Goal: Task Accomplishment & Management: Manage account settings

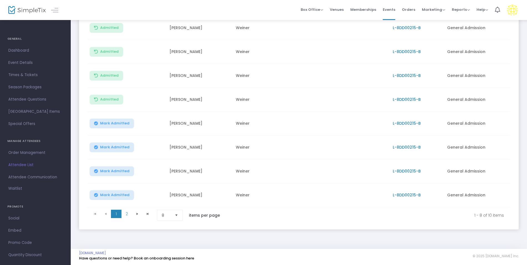
scroll to position [96, 0]
click at [168, 212] on span "8" at bounding box center [166, 215] width 9 height 6
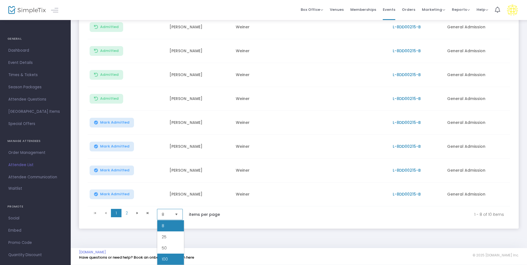
click at [167, 257] on span "100" at bounding box center [165, 259] width 6 height 6
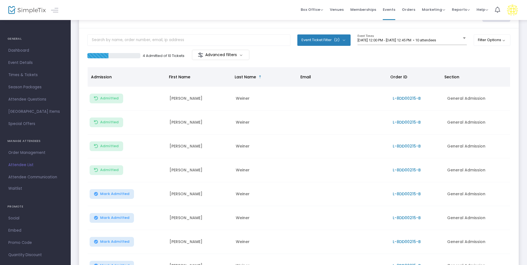
scroll to position [33, 0]
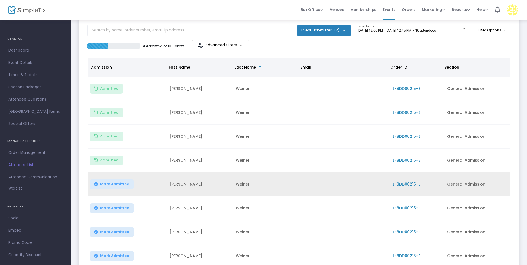
click at [111, 183] on span "Mark Admitted" at bounding box center [114, 184] width 29 height 4
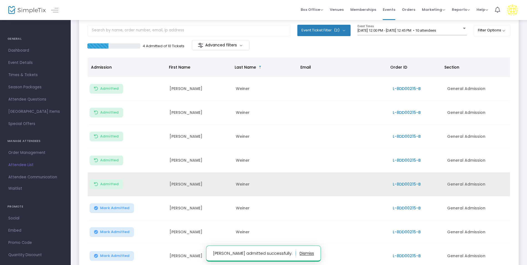
click at [120, 205] on button "Mark Admitted" at bounding box center [112, 208] width 44 height 10
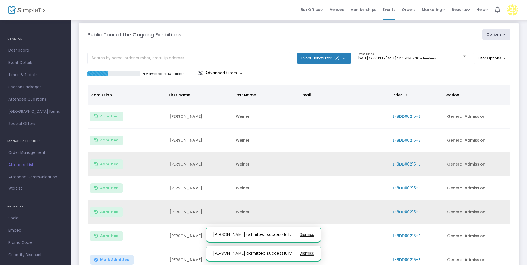
scroll to position [0, 0]
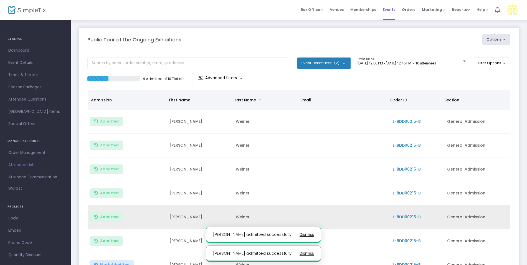
click at [386, 6] on span "Events" at bounding box center [389, 9] width 12 height 14
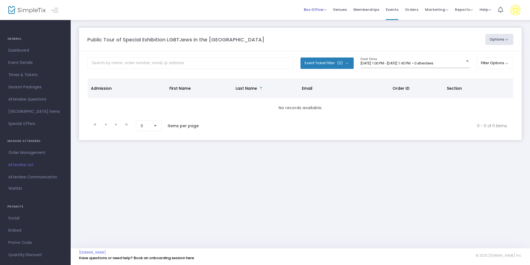
click at [309, 13] on span "Box Office Sell Tickets Bookings Sell Season Pass" at bounding box center [315, 9] width 22 height 14
click at [310, 15] on span "Box Office Sell Tickets Bookings Sell Season Pass" at bounding box center [315, 9] width 22 height 14
click at [311, 10] on span "Box Office" at bounding box center [315, 9] width 22 height 5
click at [315, 17] on li "Sell Tickets" at bounding box center [324, 18] width 40 height 11
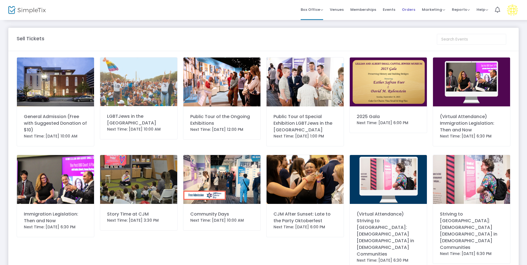
click at [406, 12] on span "Orders" at bounding box center [408, 9] width 13 height 14
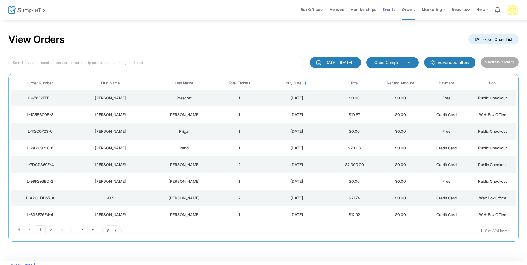
click at [389, 9] on span "Events" at bounding box center [389, 9] width 12 height 14
